Goal: Find specific page/section: Find specific page/section

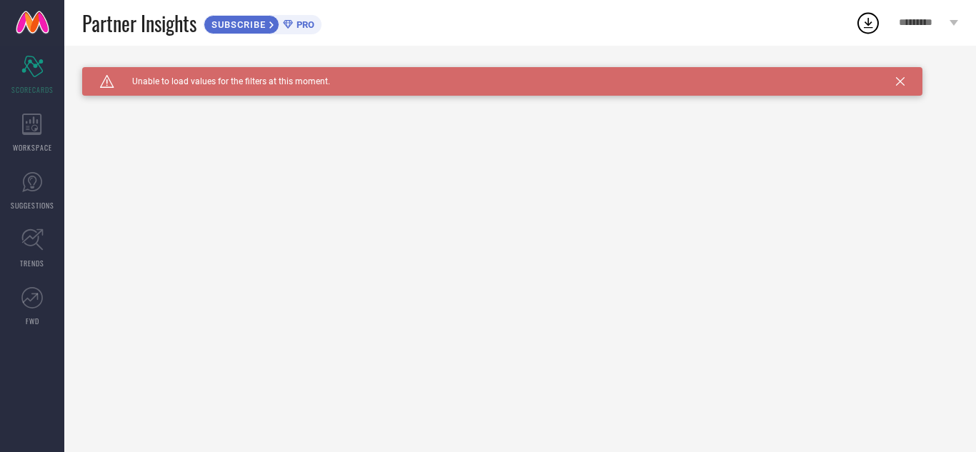
click at [279, 100] on div "Caution Created with Sketch. Unable to load values for the filters at this mome…" at bounding box center [520, 249] width 912 height 407
click at [21, 136] on div "WORKSPACE" at bounding box center [32, 132] width 64 height 57
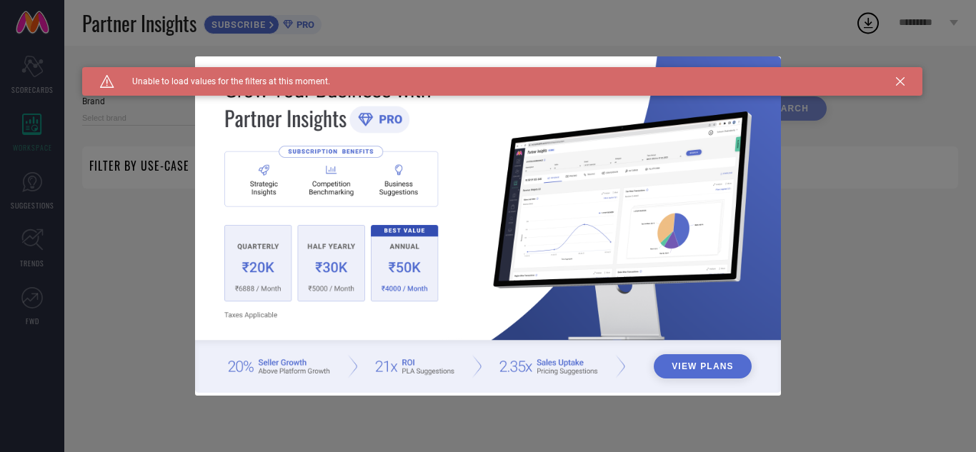
type input "1 STOP FASHION"
type input "All"
click at [31, 184] on div "View Plans" at bounding box center [488, 226] width 976 height 452
